Goal: Check status: Check status

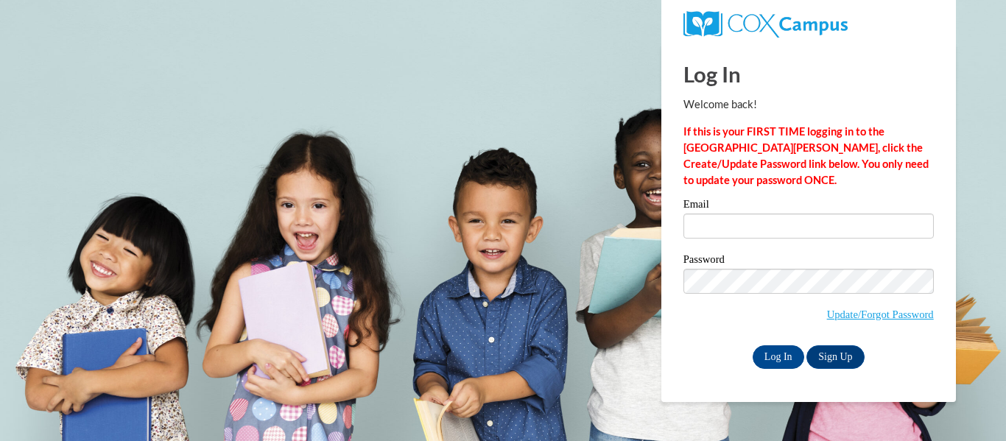
type input "[EMAIL_ADDRESS][DOMAIN_NAME]"
click at [755, 350] on input "Log In" at bounding box center [778, 357] width 52 height 24
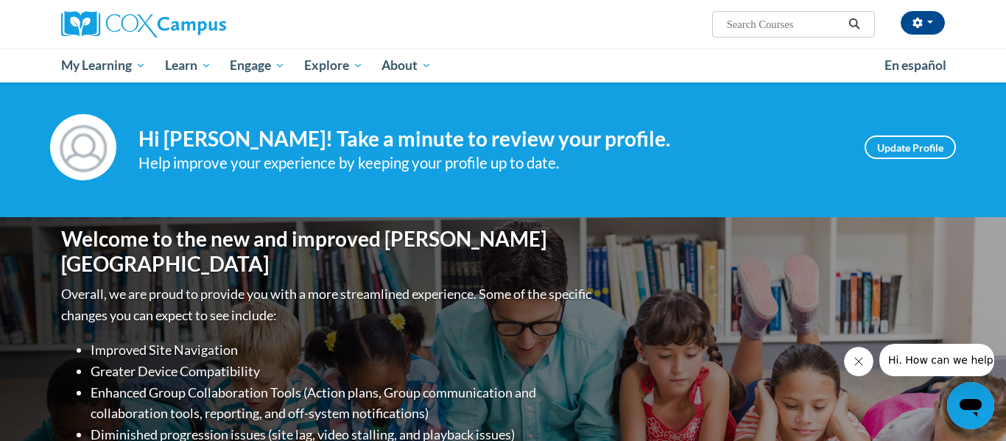
scroll to position [6, 0]
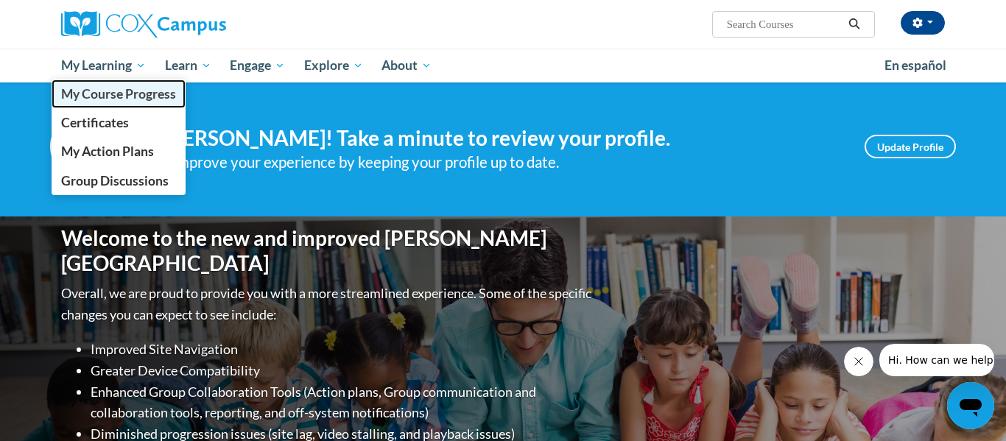
click at [123, 88] on span "My Course Progress" at bounding box center [118, 93] width 115 height 15
